Goal: Manage account settings

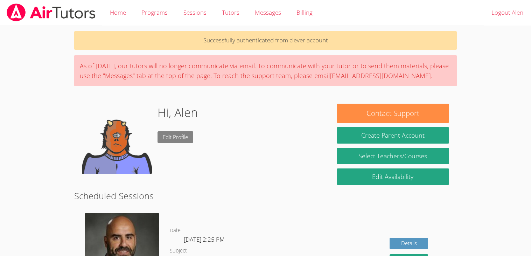
click at [185, 135] on link "Edit Profile" at bounding box center [175, 137] width 36 height 12
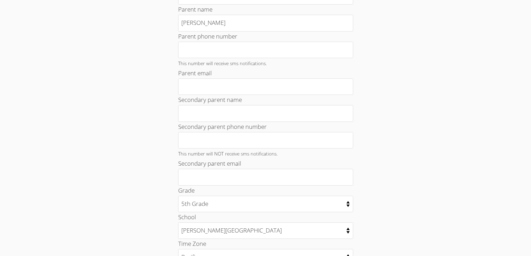
scroll to position [336, 0]
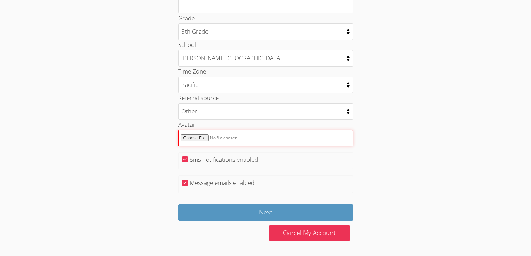
click at [196, 137] on input "Avatar" at bounding box center [265, 138] width 175 height 16
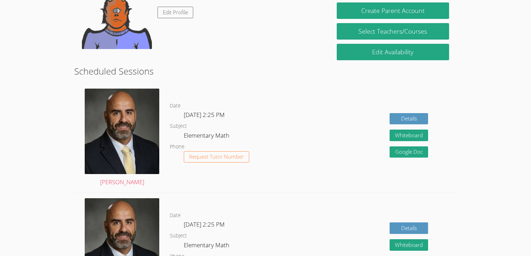
click at [405, 212] on div "Details Whiteboard Hidden Google Doc" at bounding box center [380, 247] width 153 height 109
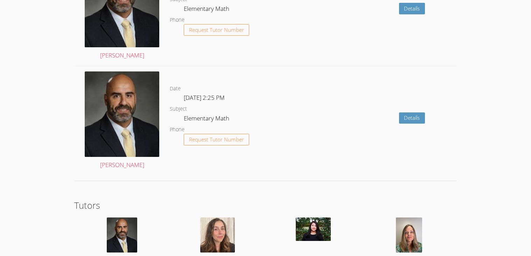
scroll to position [1130, 0]
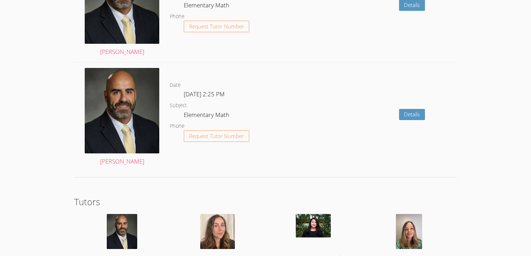
click at [337, 114] on div "Details" at bounding box center [380, 117] width 153 height 109
click at [131, 129] on img at bounding box center [122, 110] width 75 height 85
